Goal: Task Accomplishment & Management: Manage account settings

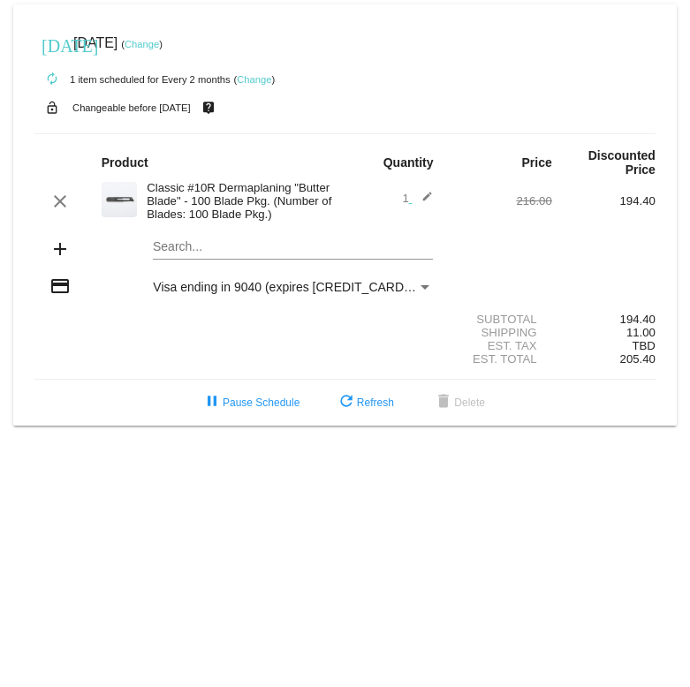
click at [159, 41] on link "Change" at bounding box center [142, 44] width 34 height 11
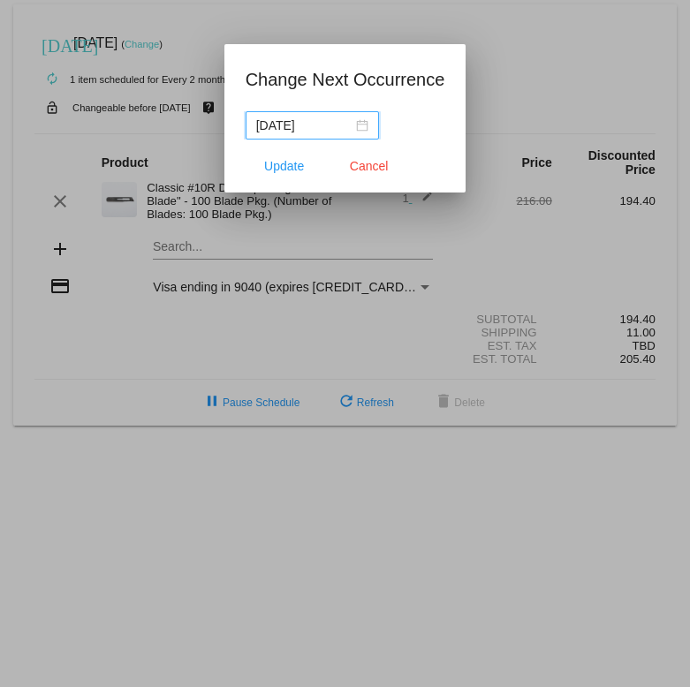
click at [356, 124] on nz-date-picker "[DATE]" at bounding box center [312, 125] width 133 height 28
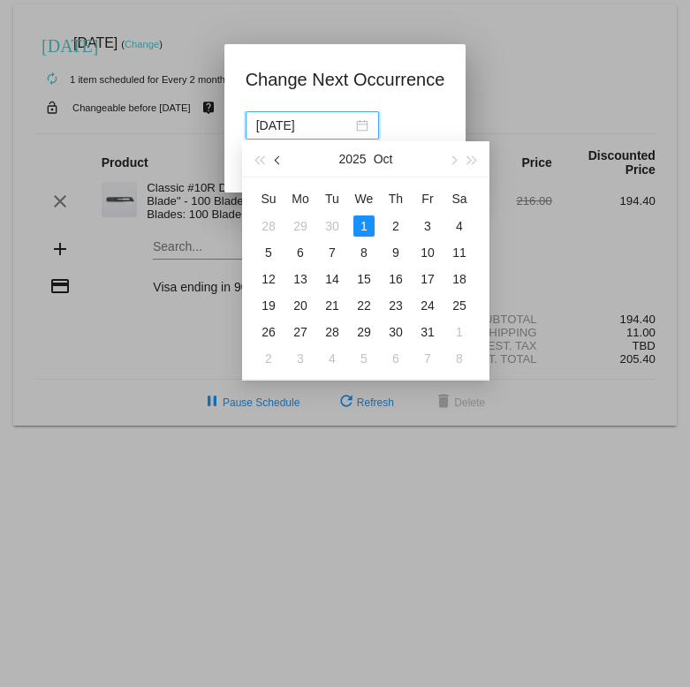
click at [277, 161] on span "button" at bounding box center [279, 160] width 9 height 9
click at [373, 275] on div "17" at bounding box center [363, 279] width 21 height 21
type input "[DATE]"
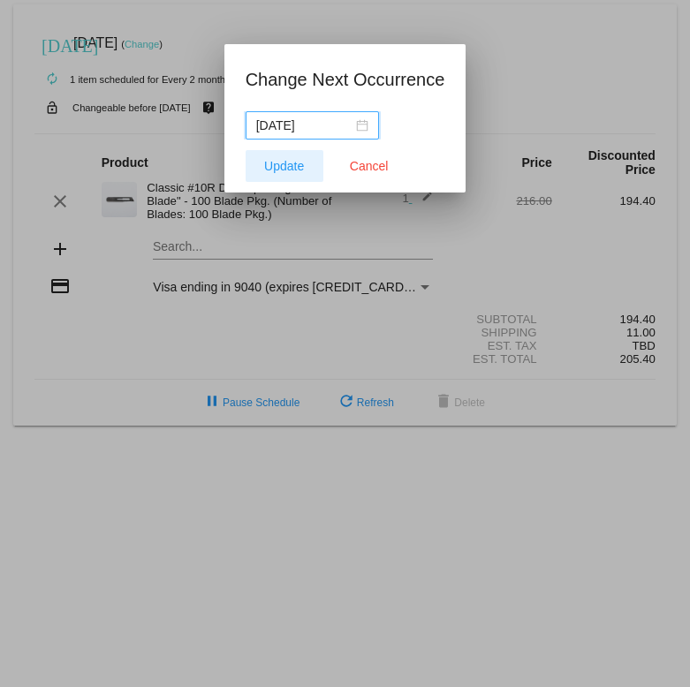
click at [290, 168] on span "Update" at bounding box center [284, 166] width 40 height 14
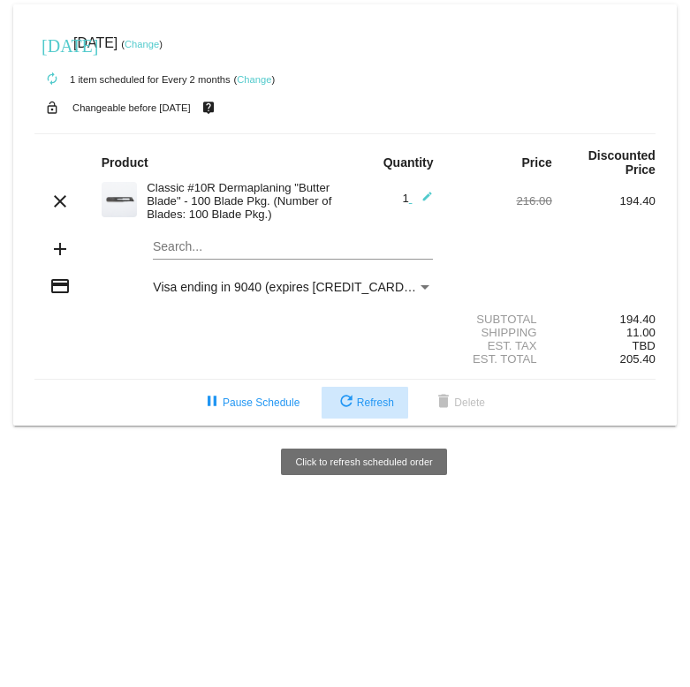
click at [348, 412] on mat-icon "refresh" at bounding box center [346, 402] width 21 height 21
